Goal: Check status: Check status

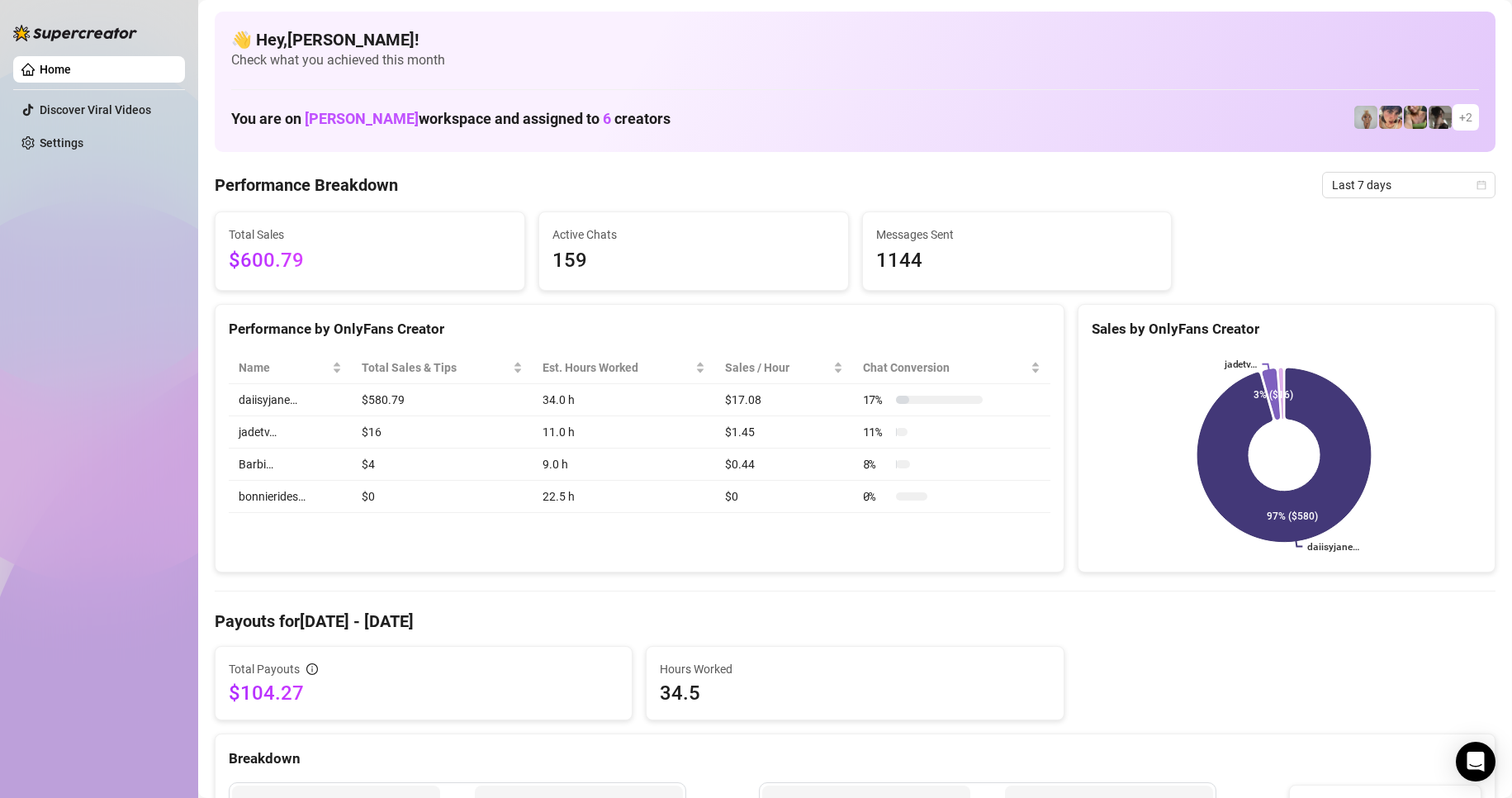
click at [282, 253] on span "$600.79" at bounding box center [370, 261] width 282 height 32
click at [284, 253] on span "$600.79" at bounding box center [370, 261] width 282 height 32
click at [286, 253] on span "$600.79" at bounding box center [370, 261] width 282 height 32
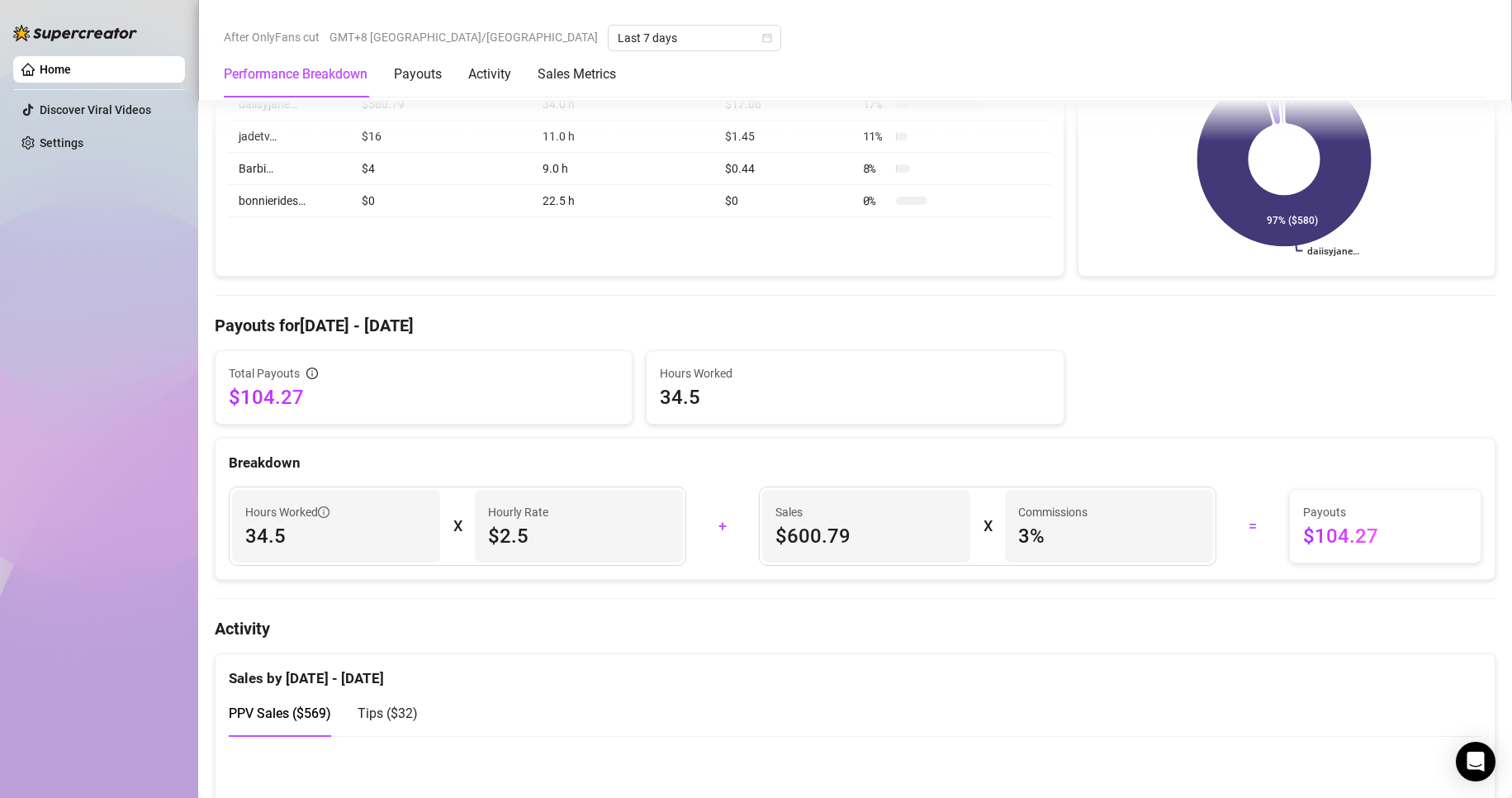
scroll to position [165, 0]
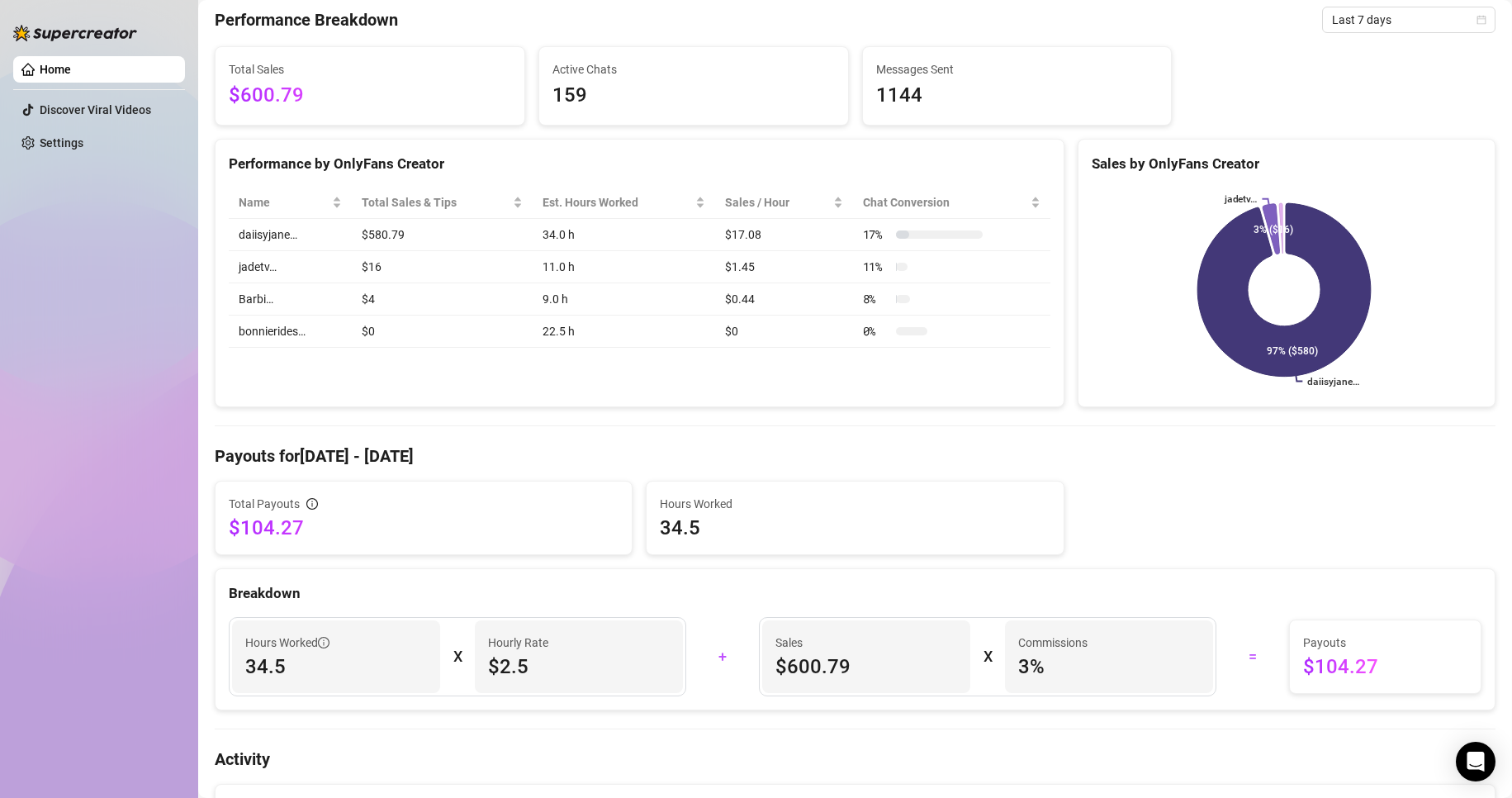
click at [1316, 655] on span "$104.27" at bounding box center [1385, 667] width 165 height 26
click at [1316, 656] on span "$104.27" at bounding box center [1385, 667] width 165 height 26
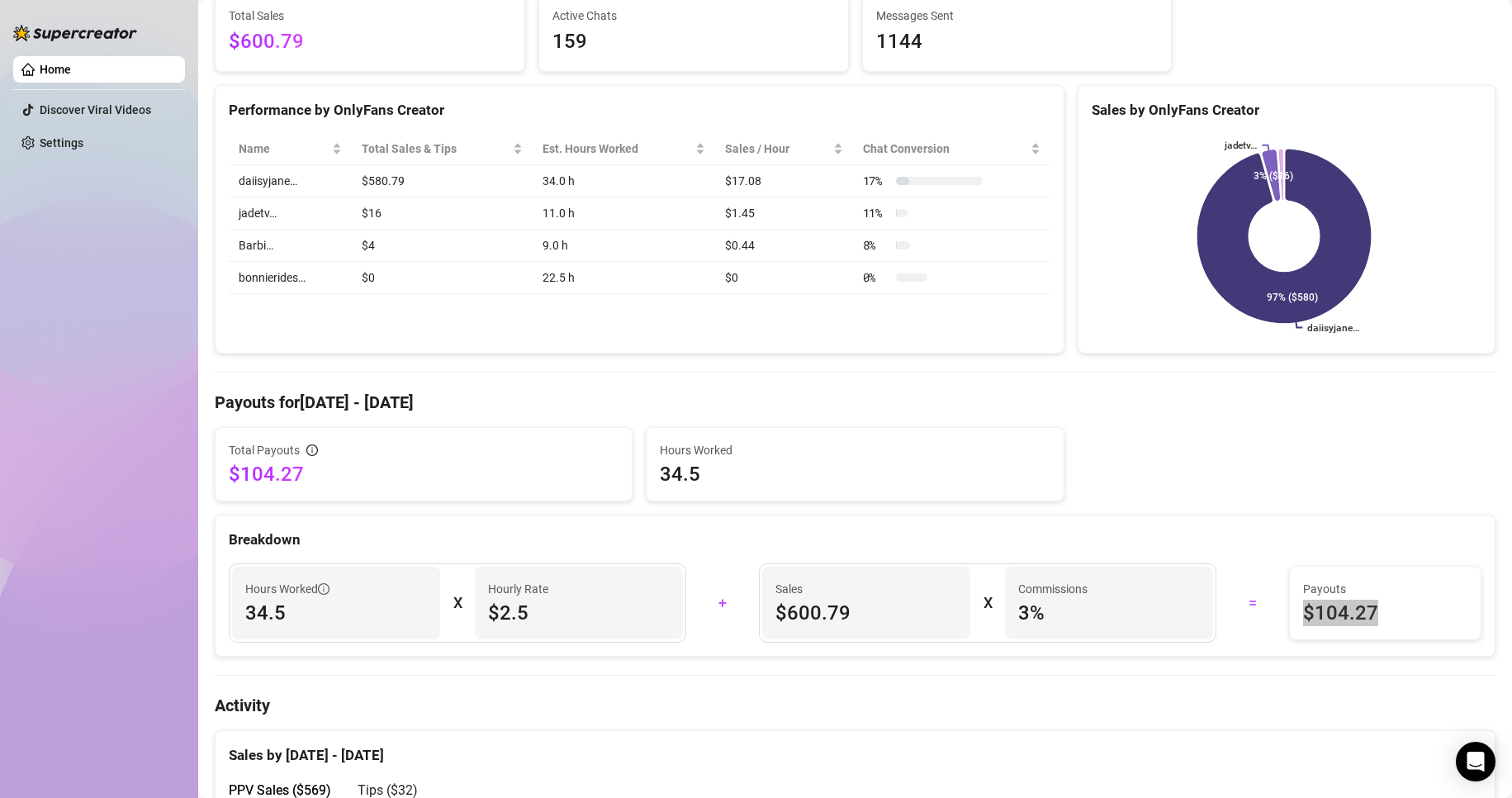
scroll to position [248, 0]
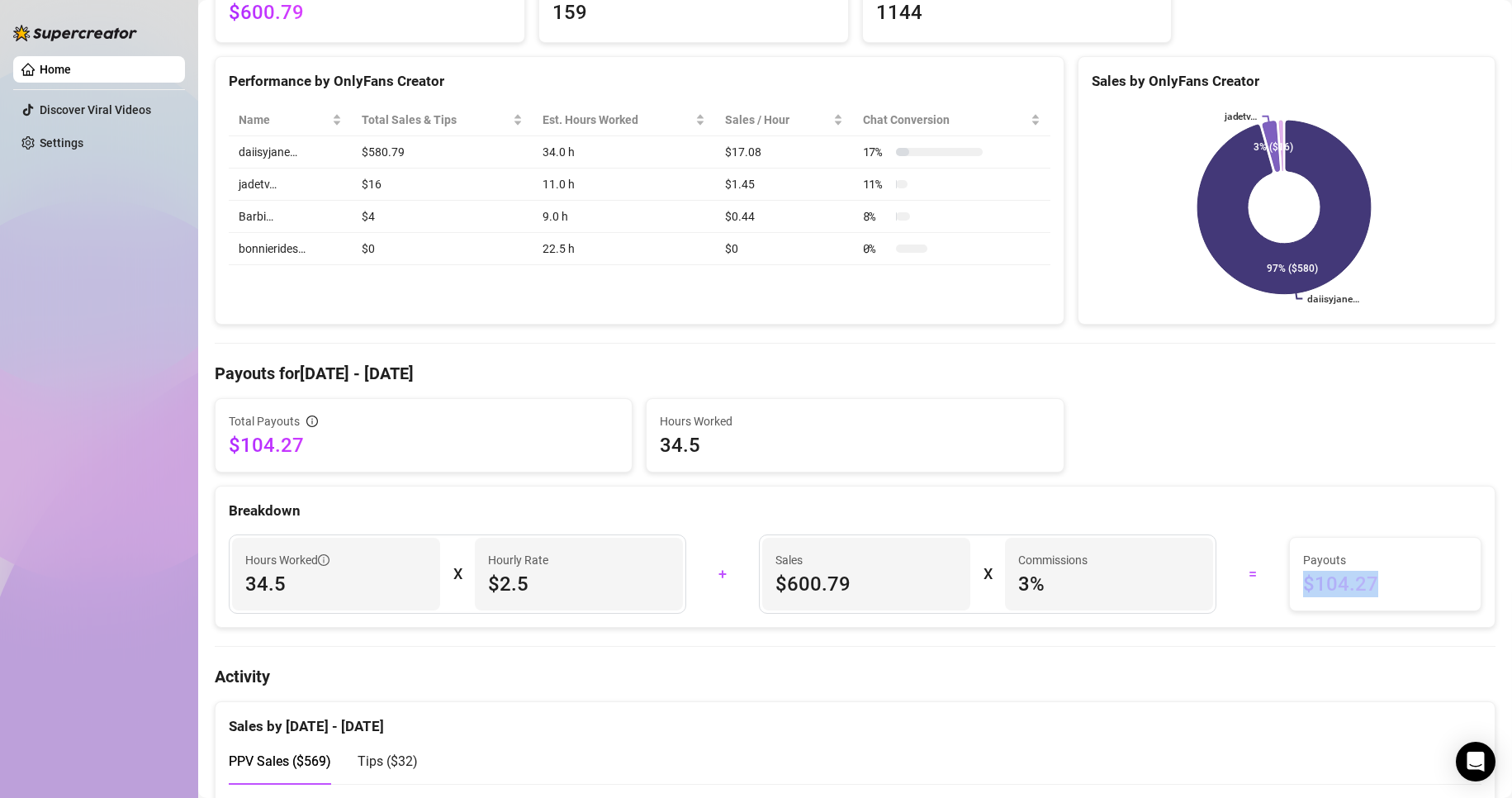
click at [1355, 581] on span "$104.27" at bounding box center [1385, 584] width 165 height 26
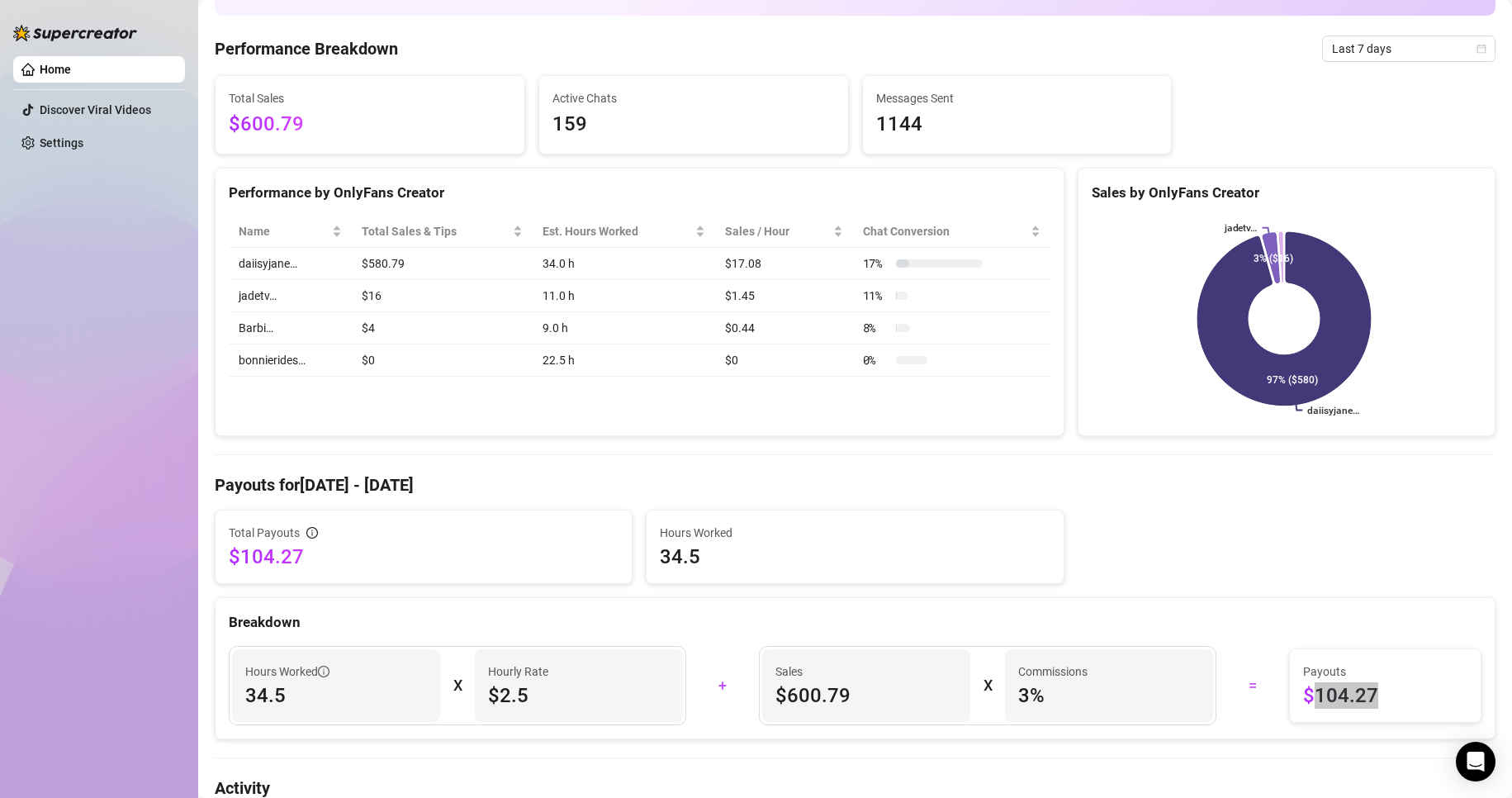
scroll to position [165, 0]
